Goal: Information Seeking & Learning: Understand process/instructions

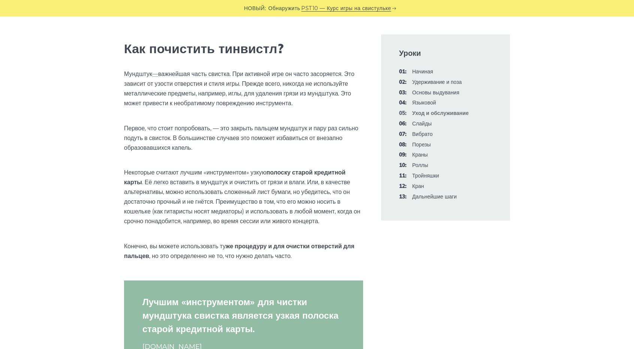
scroll to position [300, 0]
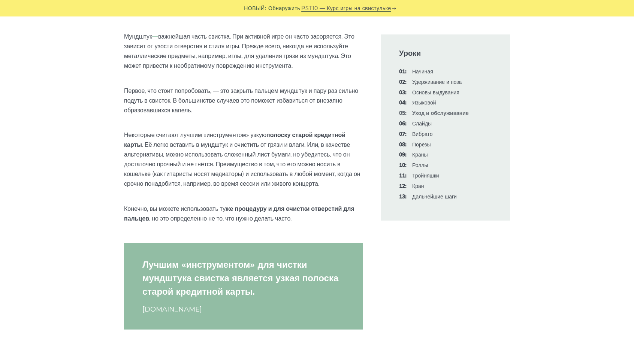
drag, startPoint x: 187, startPoint y: 137, endPoint x: 297, endPoint y: 214, distance: 134.5
click at [194, 220] on font ", но это определенно не то, что нужно делать часто." at bounding box center [220, 218] width 142 height 7
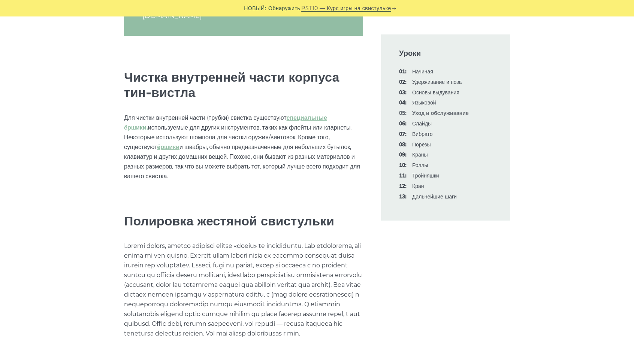
scroll to position [599, 0]
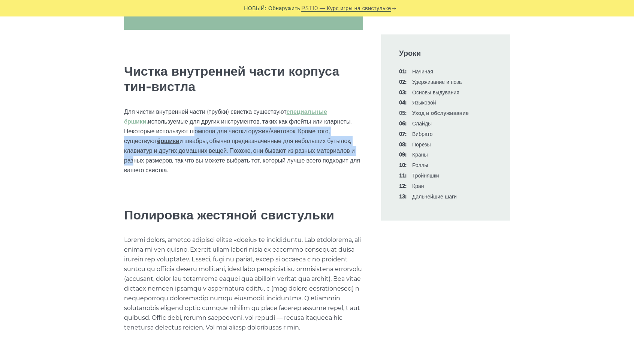
drag, startPoint x: 157, startPoint y: 131, endPoint x: 309, endPoint y: 153, distance: 153.6
click at [309, 153] on p "Для чистки внутренней части (трубки) свистка существуют специальные ёршики, исп…" at bounding box center [243, 141] width 239 height 68
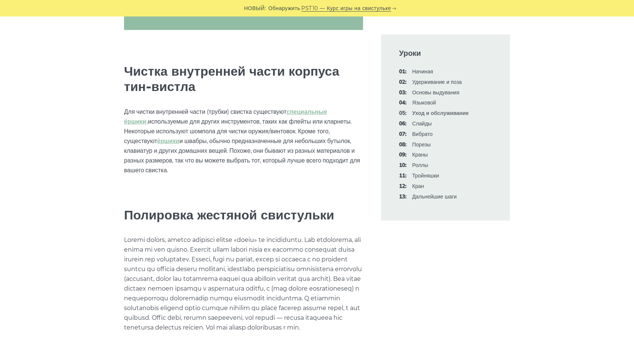
drag, startPoint x: 234, startPoint y: 172, endPoint x: 204, endPoint y: 175, distance: 30.5
click at [233, 172] on div "Вы можете задаться вопросом, почему мы поместили урок об уходе за тин-вистлом с…" at bounding box center [243, 159] width 239 height 1092
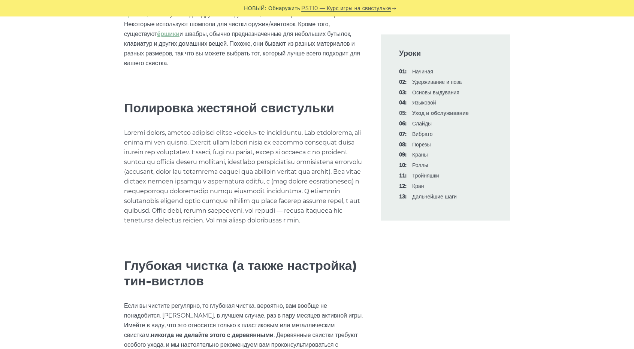
scroll to position [712, 0]
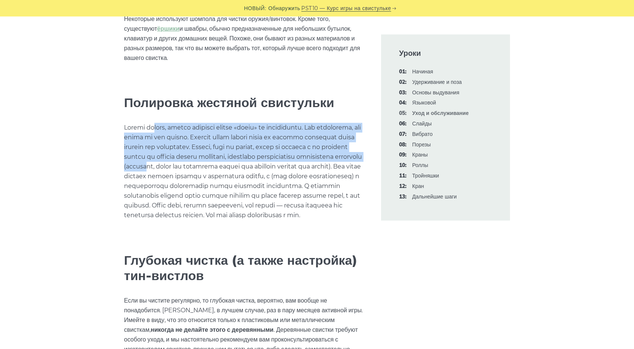
drag, startPoint x: 151, startPoint y: 117, endPoint x: 176, endPoint y: 160, distance: 49.7
click at [176, 160] on font at bounding box center [243, 171] width 238 height 95
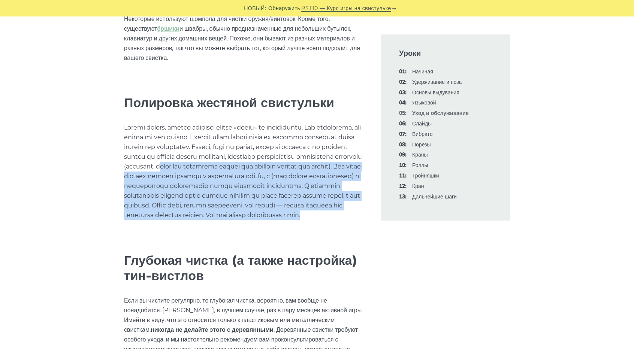
drag, startPoint x: 191, startPoint y: 158, endPoint x: 308, endPoint y: 206, distance: 126.0
click at [308, 206] on p at bounding box center [243, 171] width 239 height 97
click at [174, 206] on font at bounding box center [243, 171] width 238 height 95
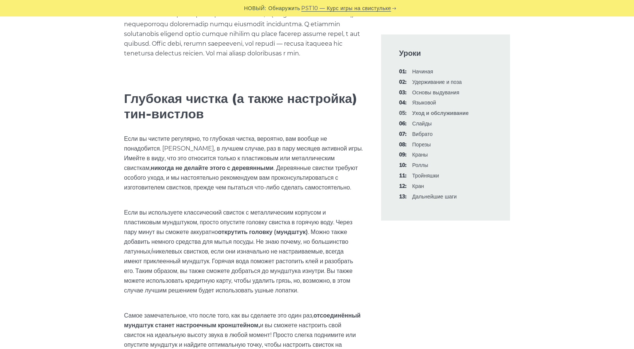
scroll to position [899, 0]
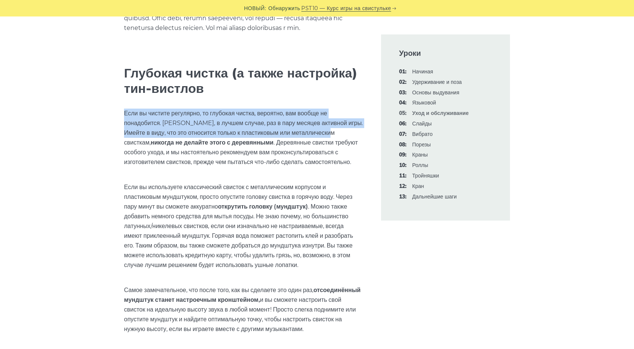
drag, startPoint x: 121, startPoint y: 104, endPoint x: 334, endPoint y: 128, distance: 213.7
click at [334, 128] on div "Вы можете задаться вопросом, почему мы поместили урок об уходе за тин-вистлом с…" at bounding box center [243, 17] width 257 height 1403
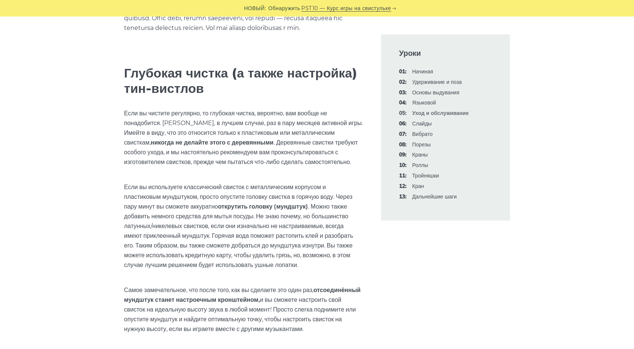
click at [304, 139] on font ". Деревянные свистки требуют особого ухода, и мы настоятельно рекомендуем вам п…" at bounding box center [241, 152] width 234 height 27
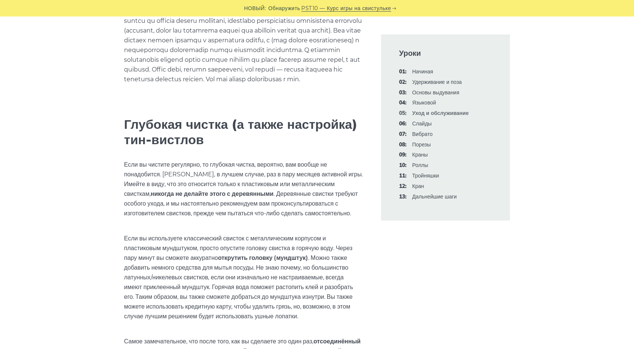
scroll to position [824, 0]
